Goal: Information Seeking & Learning: Learn about a topic

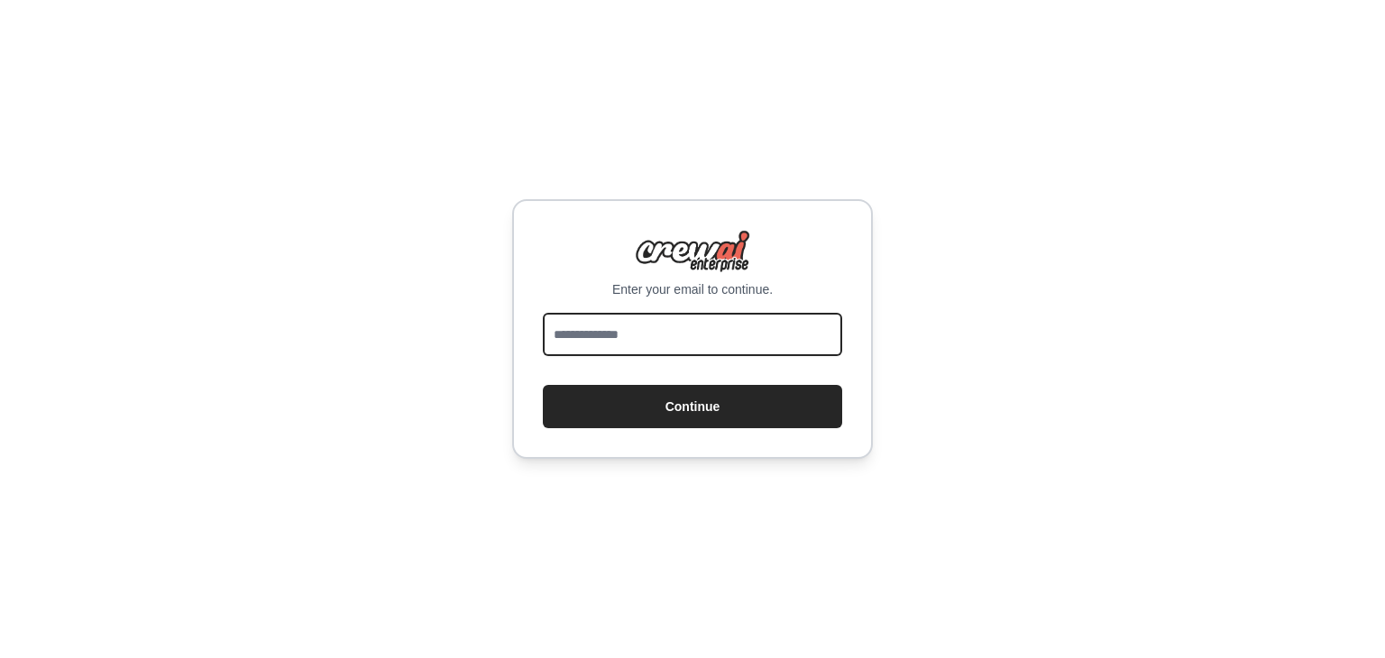
click at [694, 326] on input "email" at bounding box center [692, 334] width 299 height 43
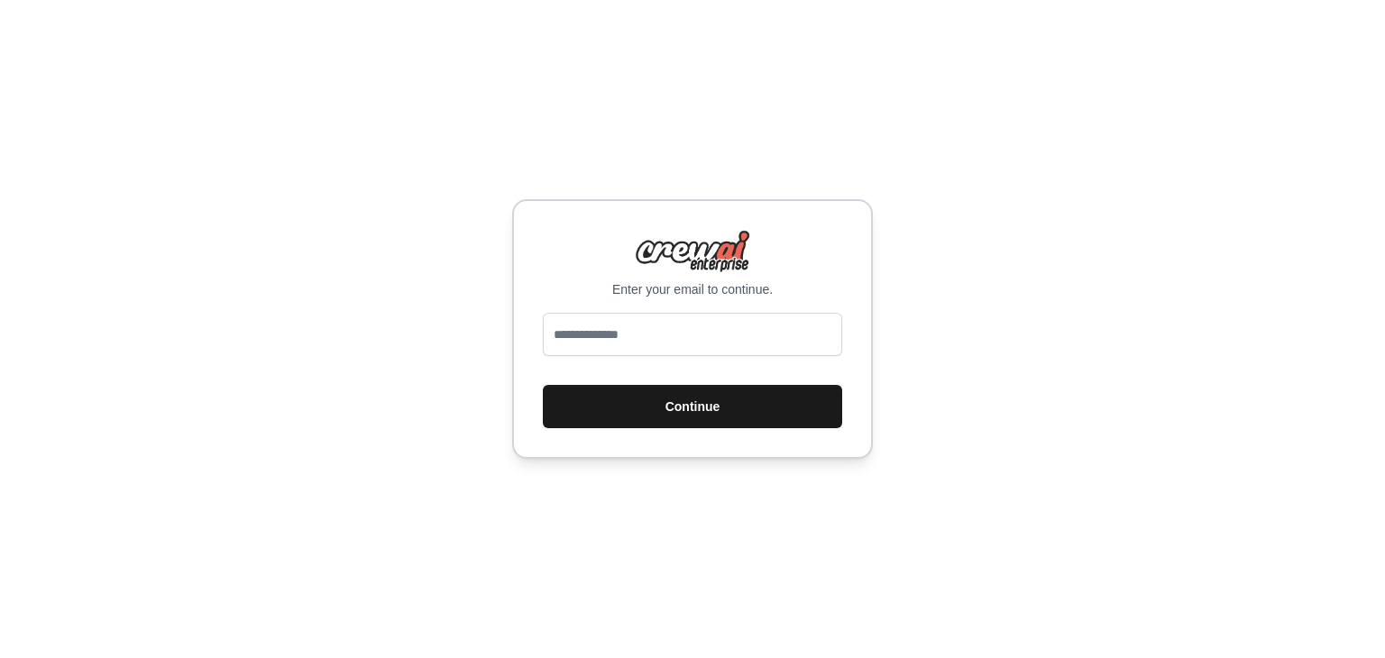
click at [679, 388] on button "Continue" at bounding box center [692, 406] width 299 height 43
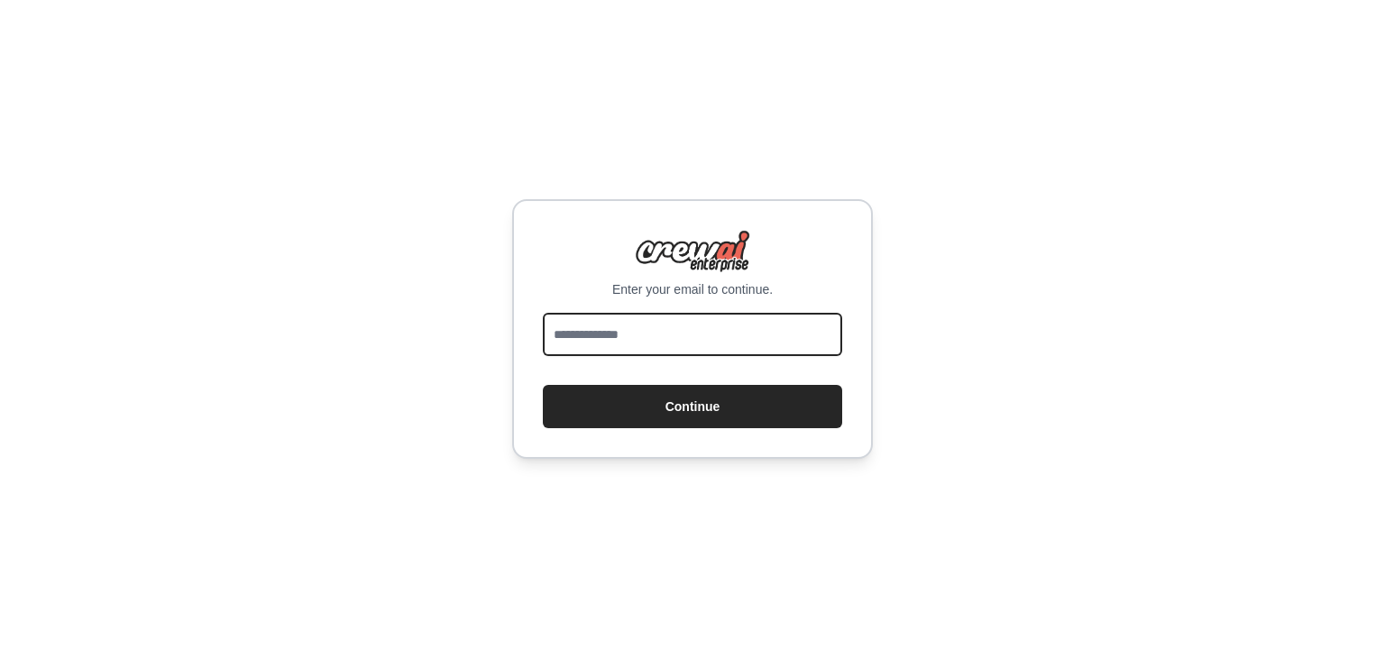
click at [656, 345] on input "email" at bounding box center [692, 334] width 299 height 43
type input "**********"
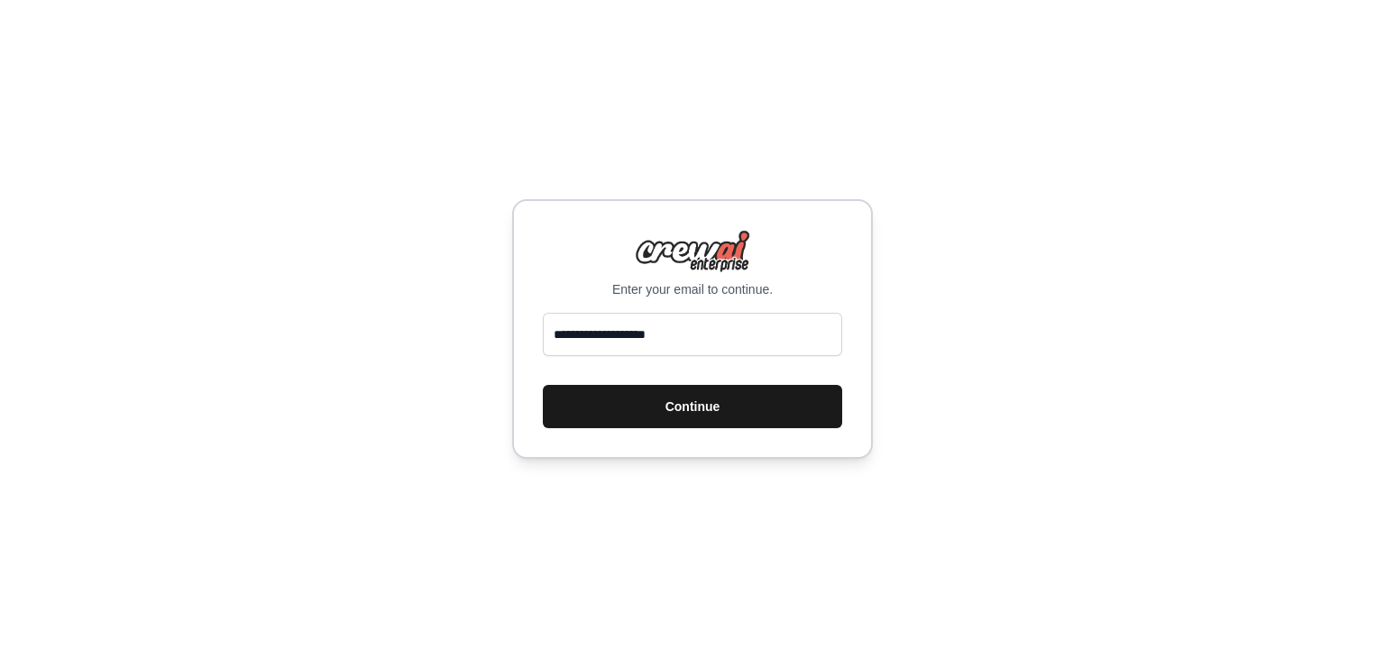
click at [669, 399] on button "Continue" at bounding box center [692, 406] width 299 height 43
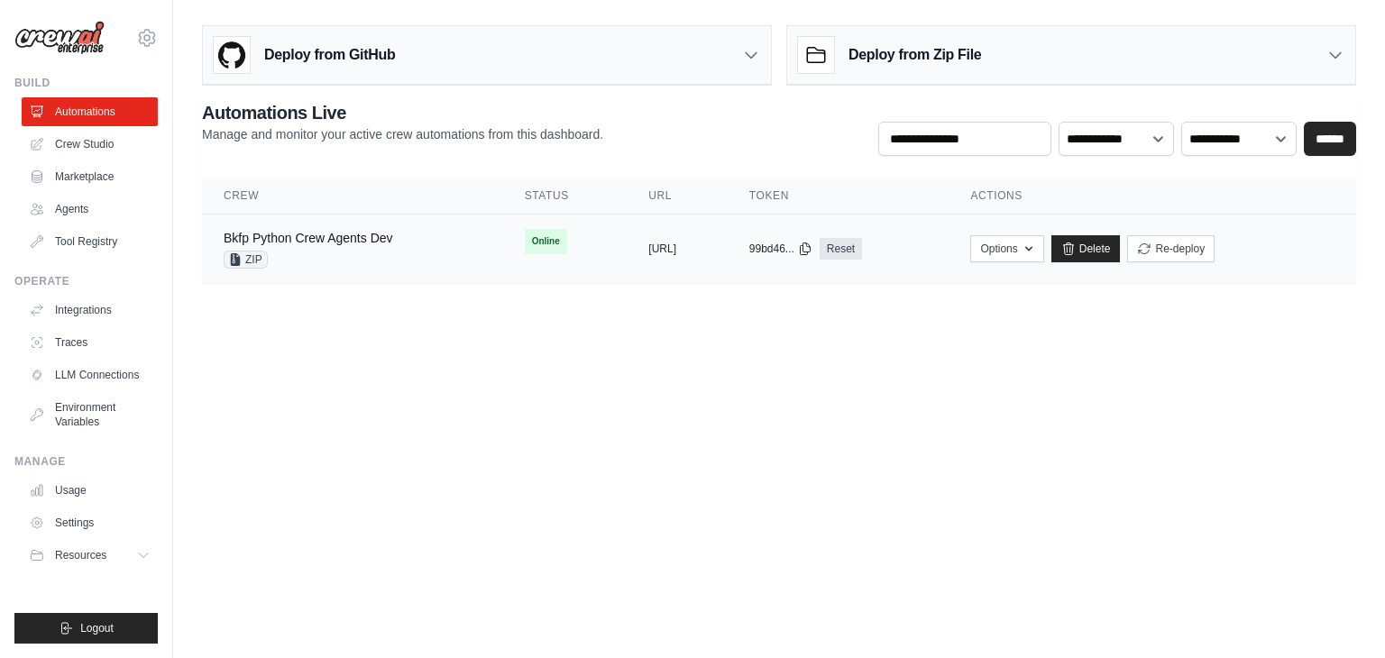
click at [408, 238] on div "Bkfp Python Crew Agents Dev ZIP" at bounding box center [353, 249] width 258 height 40
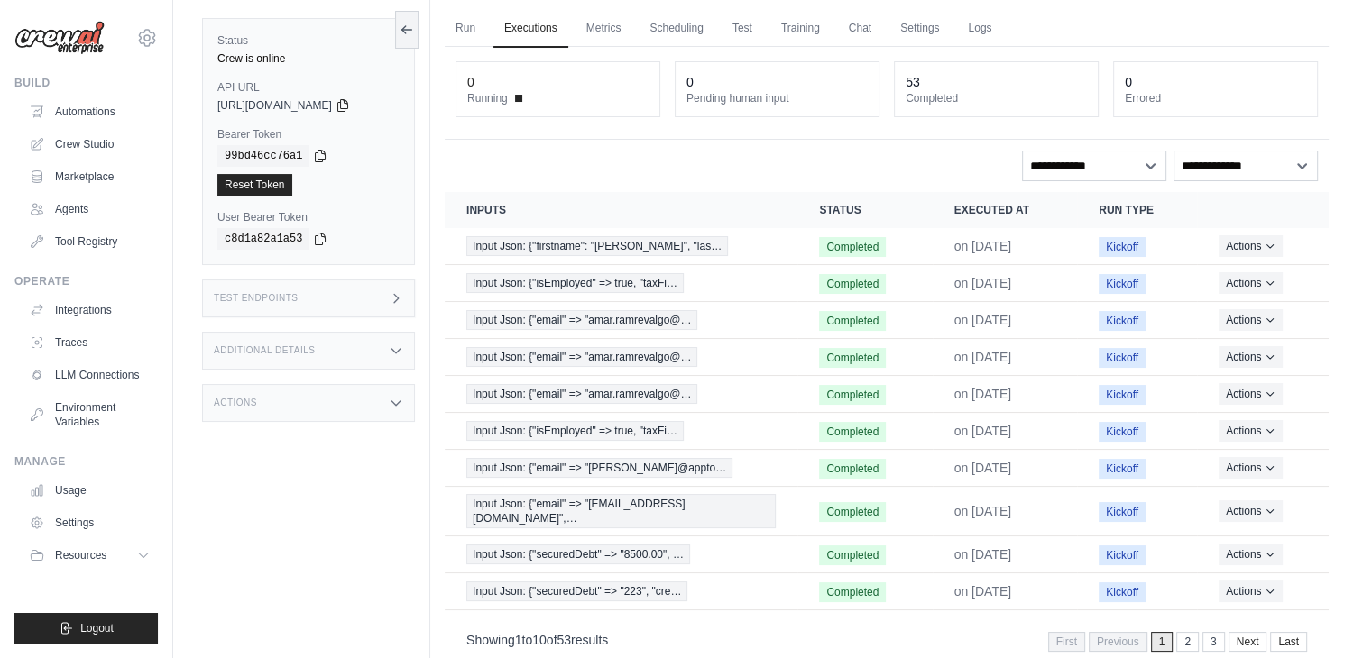
scroll to position [85, 0]
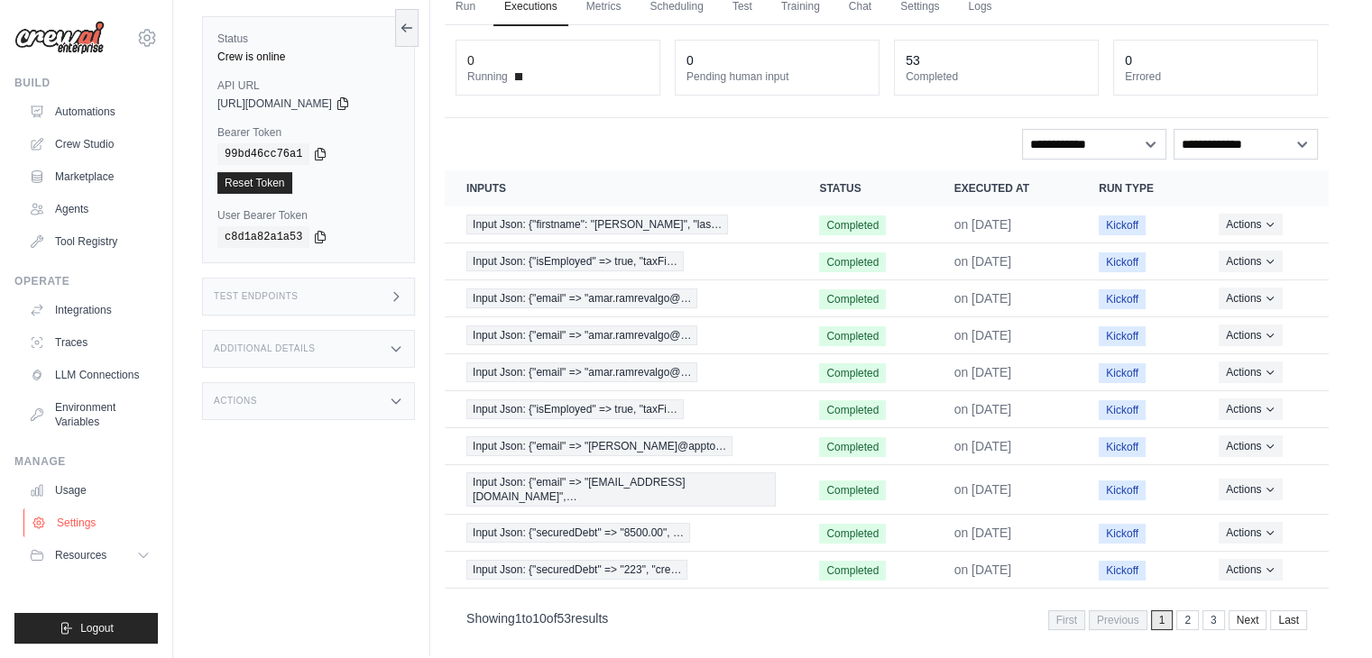
click at [82, 519] on link "Settings" at bounding box center [91, 523] width 136 height 29
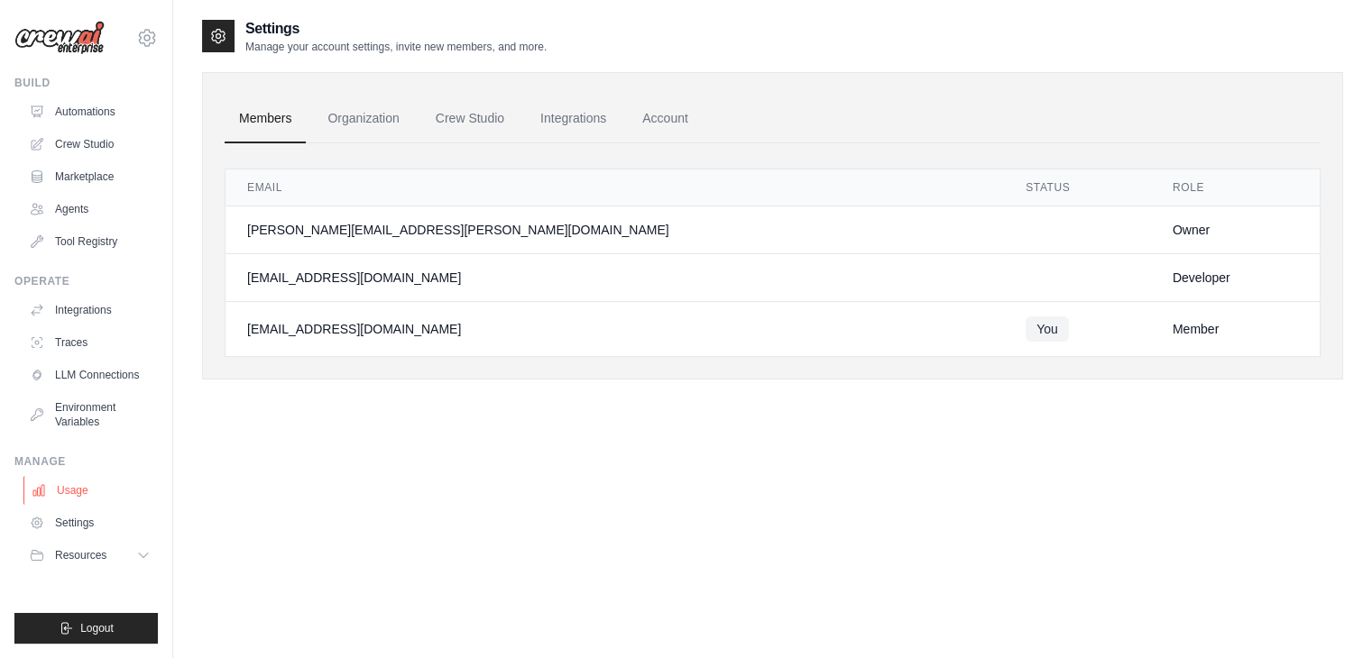
click at [78, 500] on link "Usage" at bounding box center [91, 490] width 136 height 29
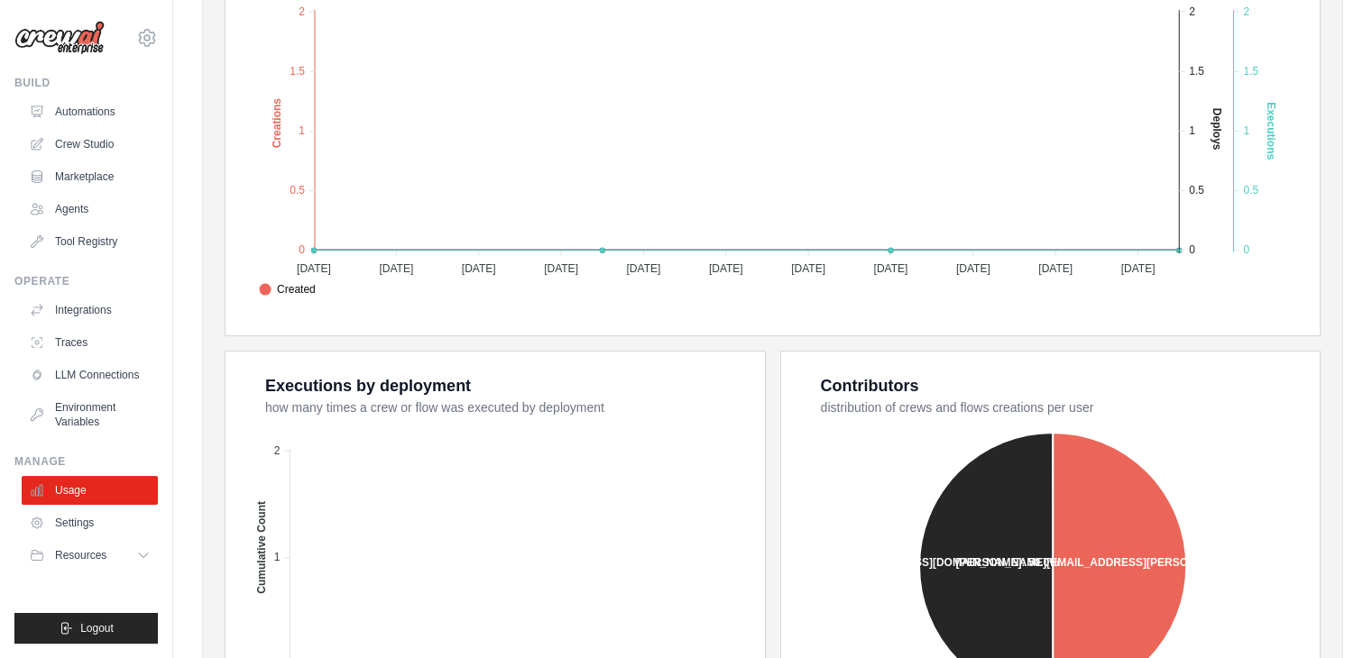
scroll to position [647, 0]
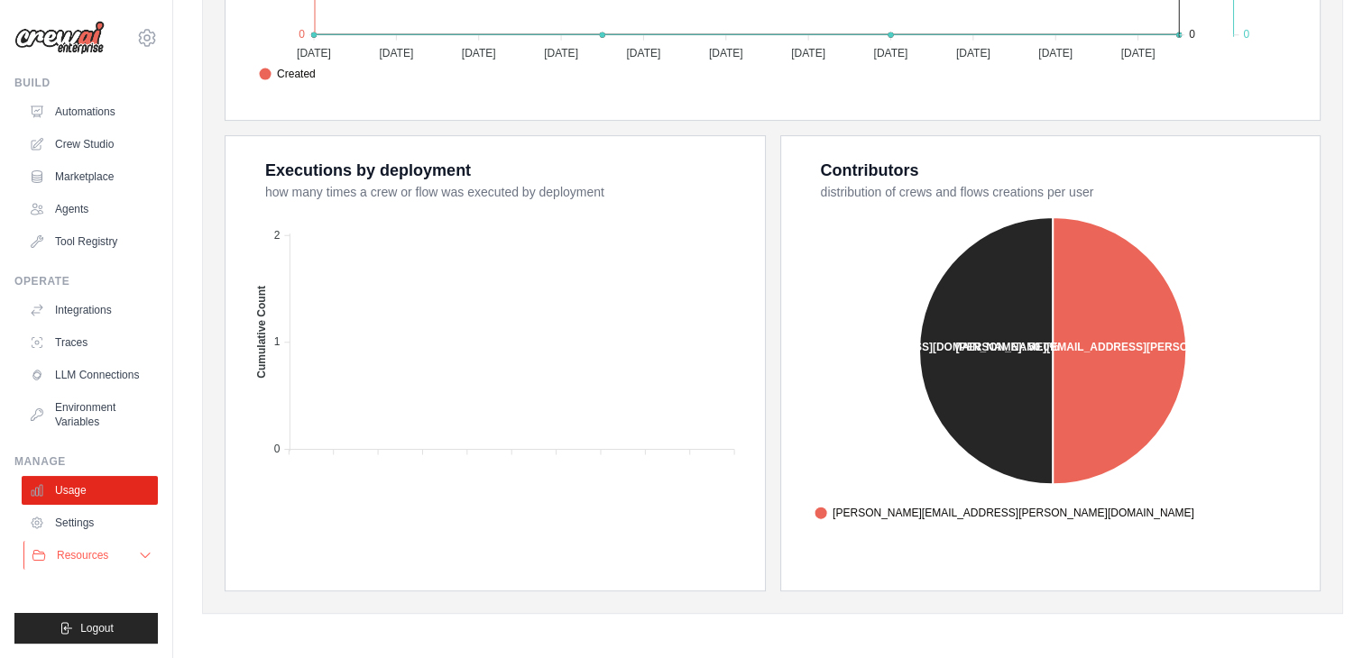
click at [101, 555] on span "Resources" at bounding box center [82, 555] width 51 height 14
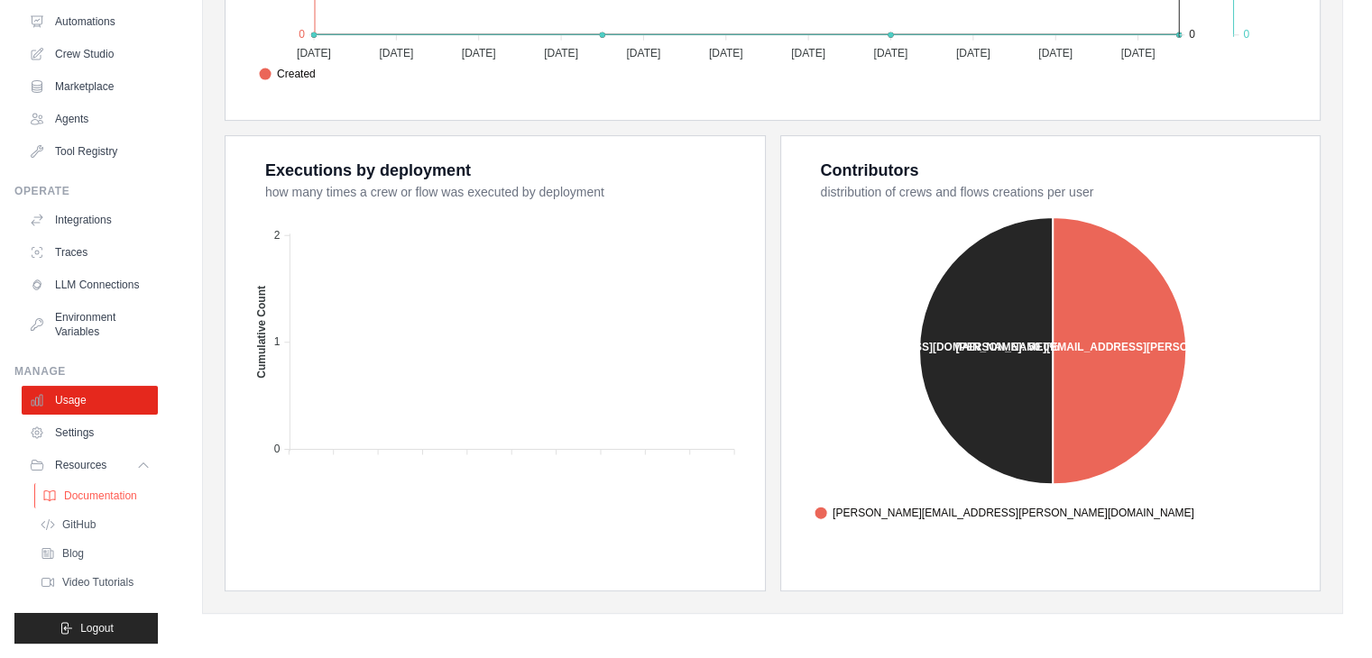
click at [98, 497] on span "Documentation" at bounding box center [100, 496] width 73 height 14
